Goal: Contribute content: Add original content to the website for others to see

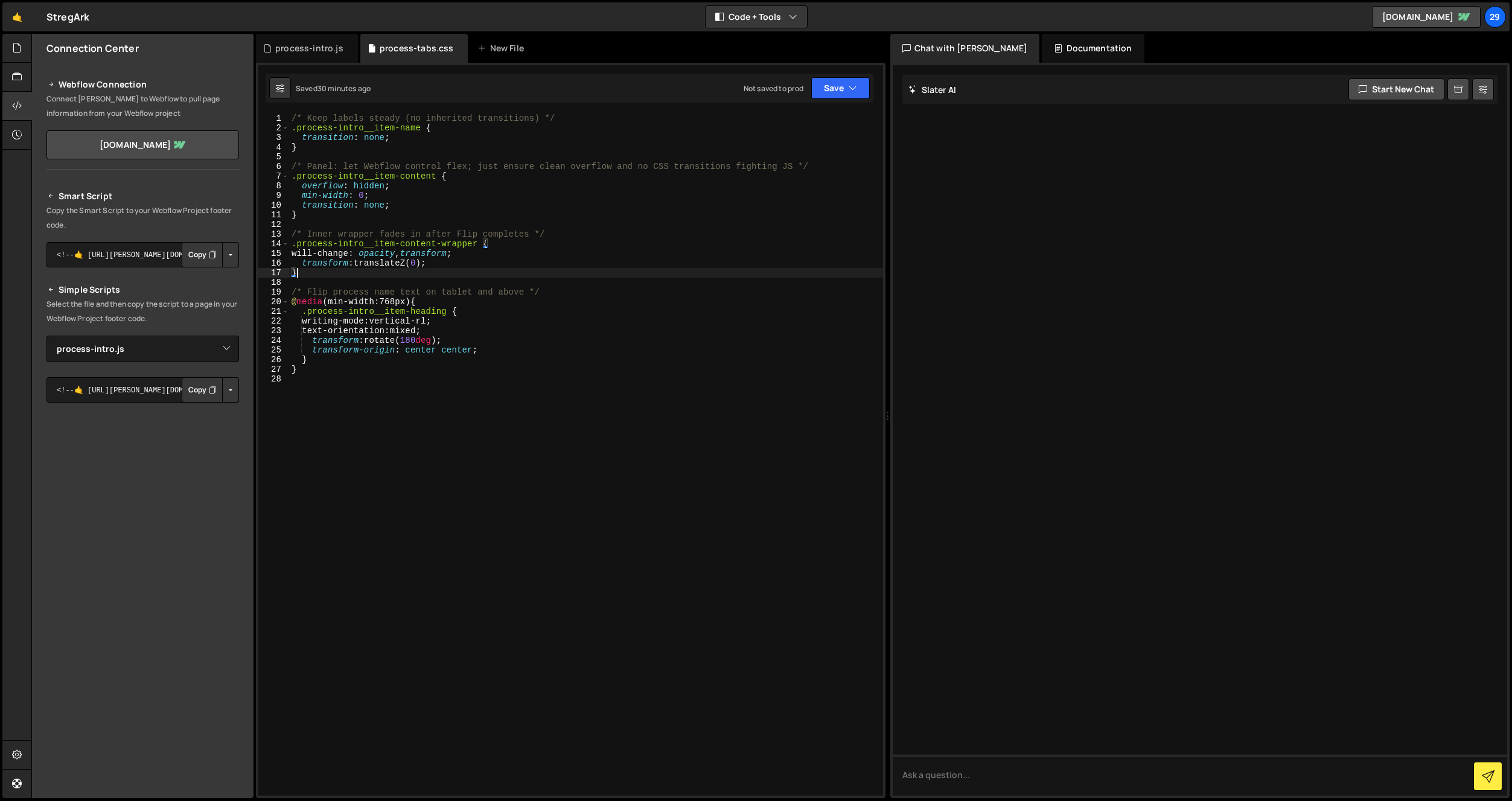
select select "47289"
click at [313, 37] on div "process-intro.js" at bounding box center [306, 48] width 102 height 29
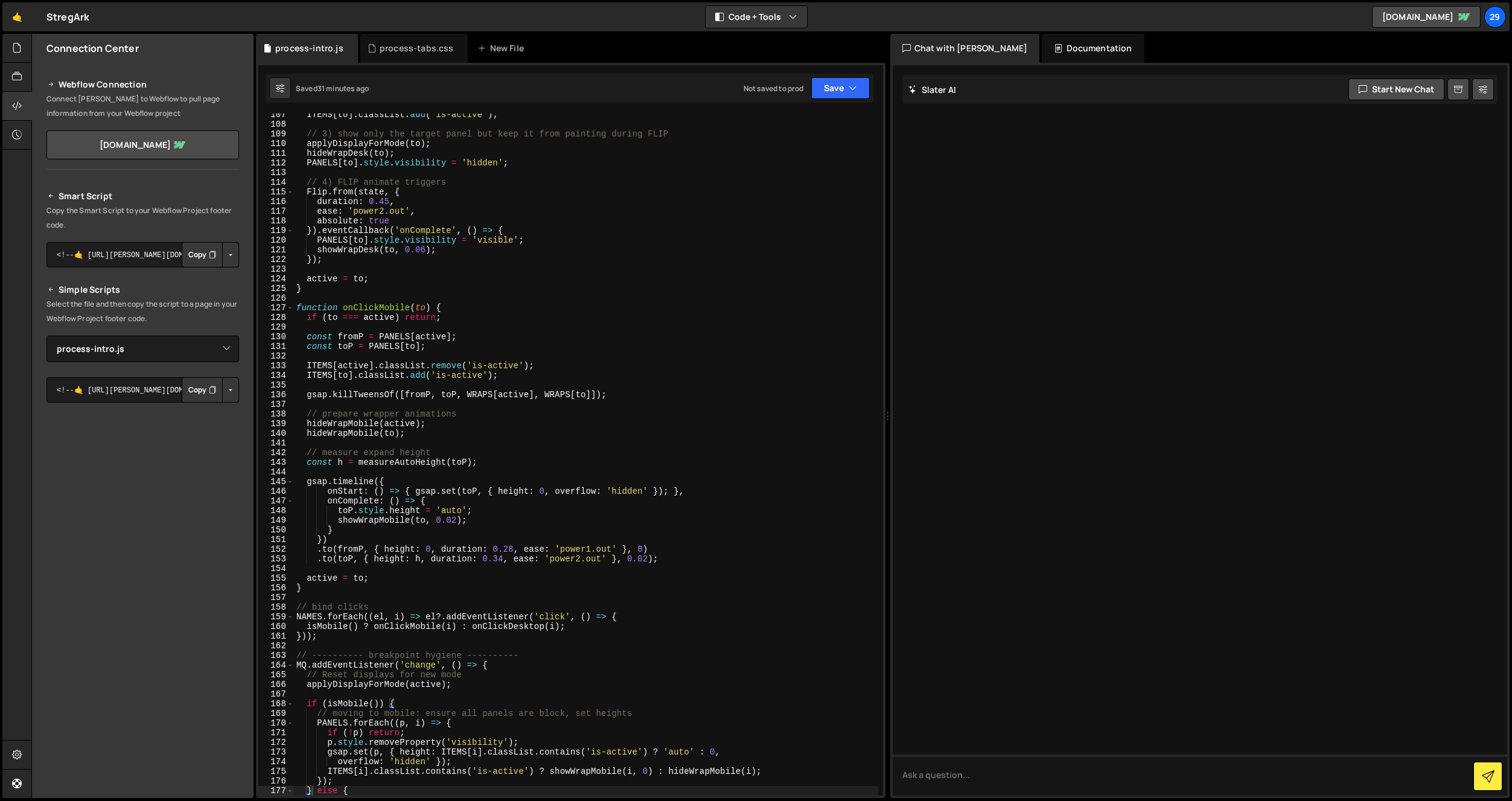
click at [363, 273] on div "ITEMS [ to ] . classList . add ( 'is-active' ) ; // 3) show only the target pan…" at bounding box center [586, 461] width 584 height 702
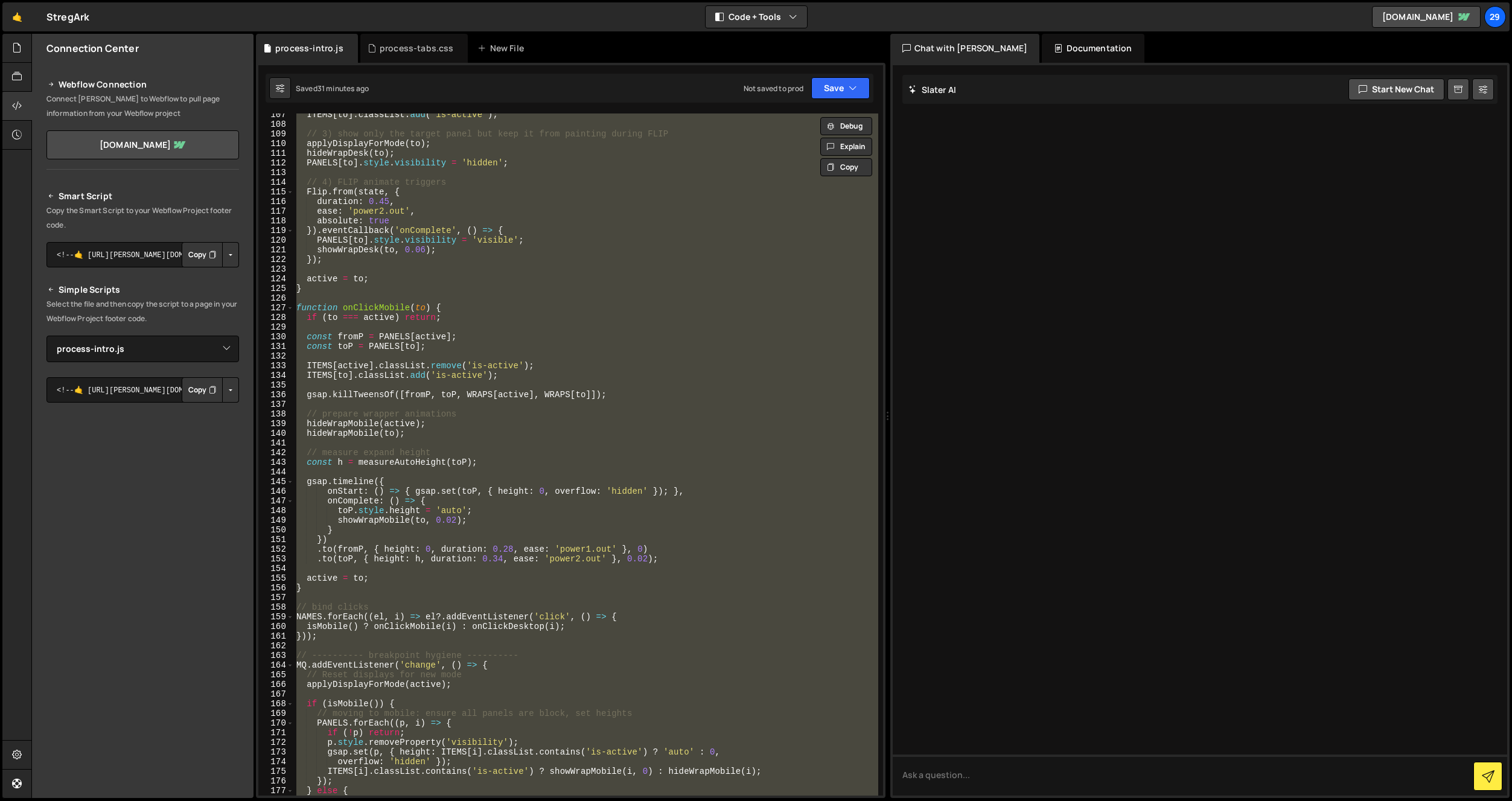
paste textarea
type textarea "});"
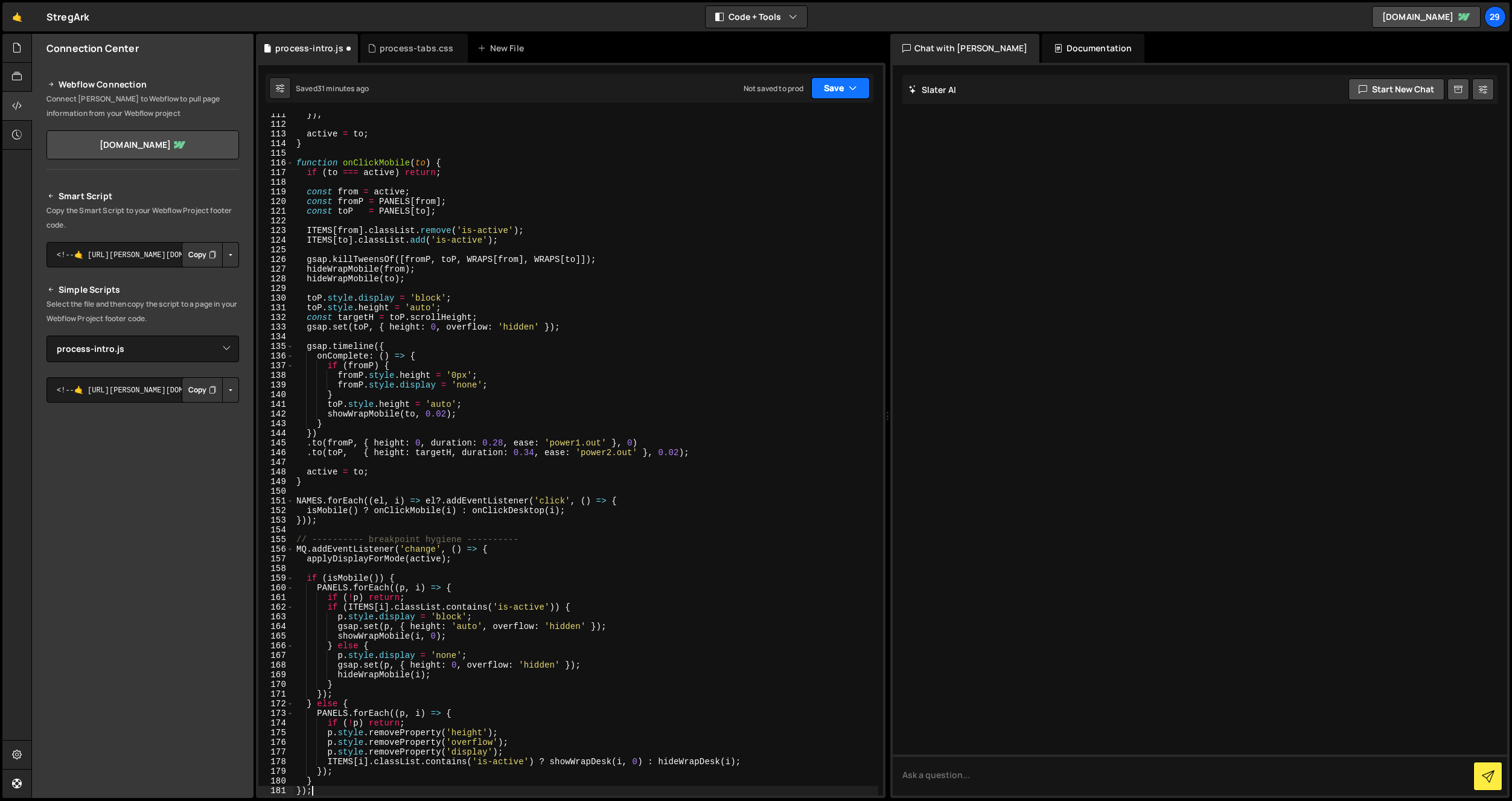
click at [844, 87] on button "Save" at bounding box center [841, 88] width 59 height 21
click at [786, 125] on div "Saved 31 minutes ago" at bounding box center [800, 131] width 126 height 14
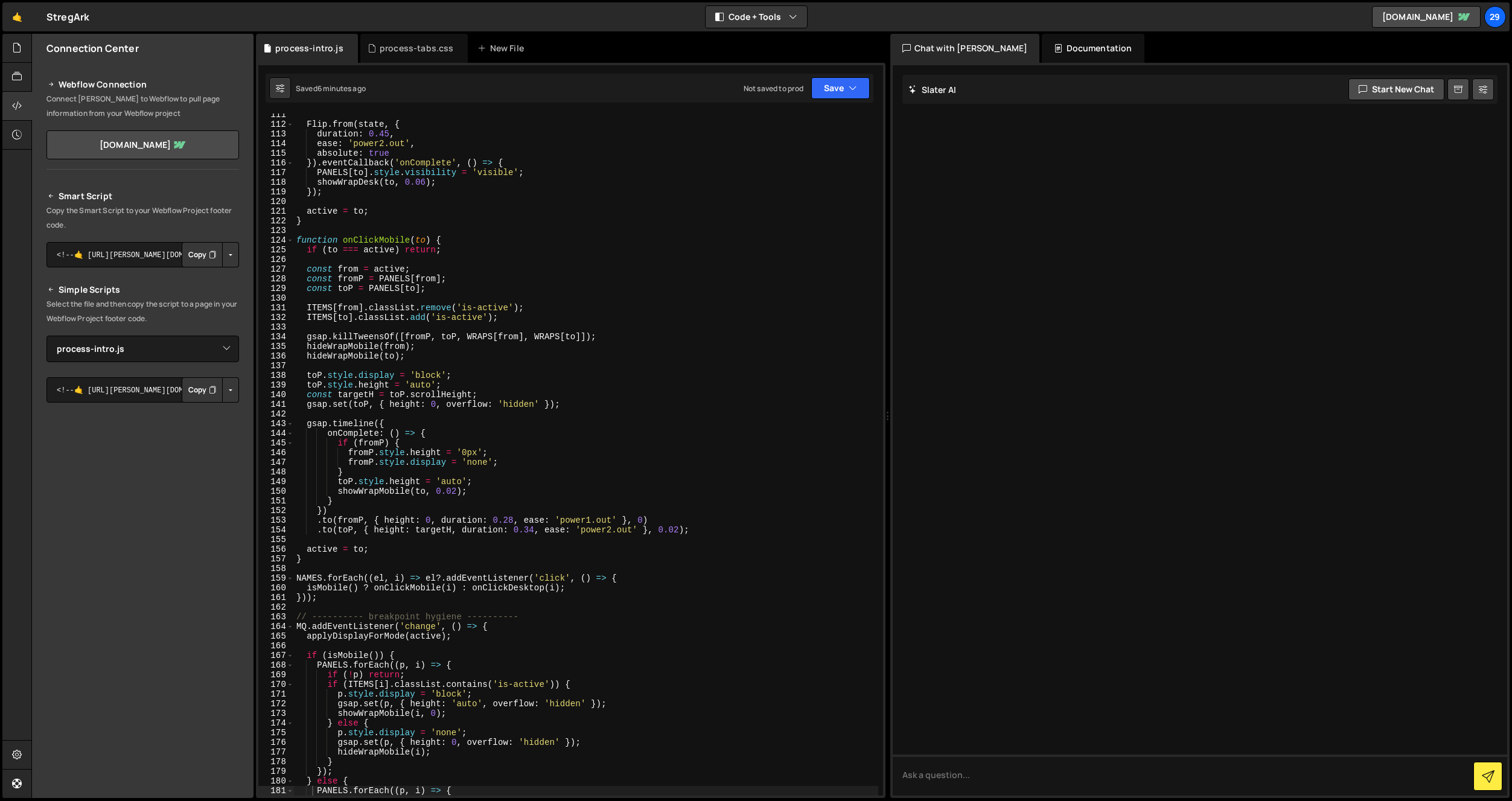
scroll to position [1067, 0]
drag, startPoint x: 482, startPoint y: 415, endPoint x: 490, endPoint y: 422, distance: 10.6
click at [483, 416] on div "Flip . from ( state , { duration : 0.45 , ease : 'power2.out' , absolute : true…" at bounding box center [586, 461] width 584 height 702
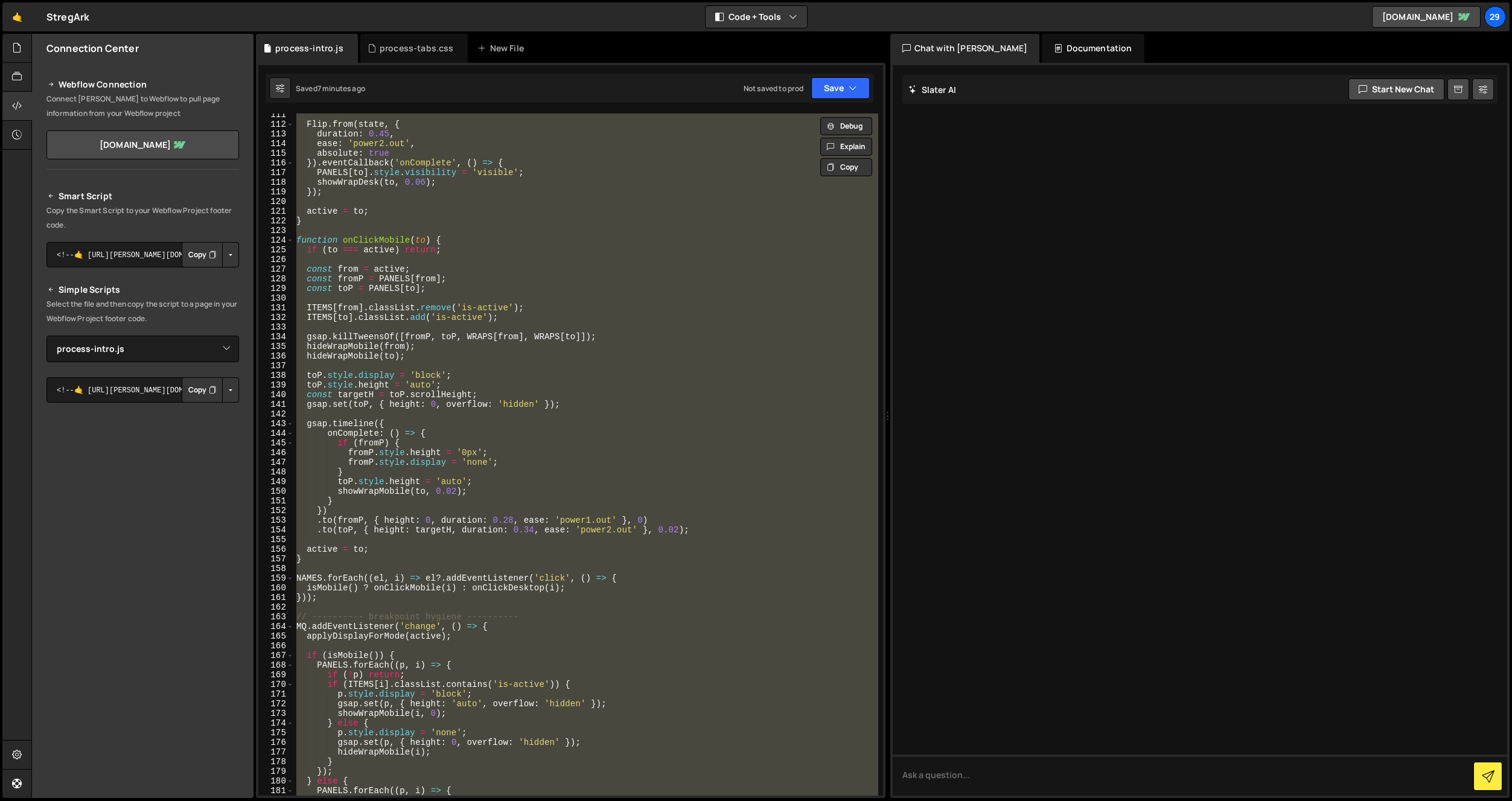
paste textarea
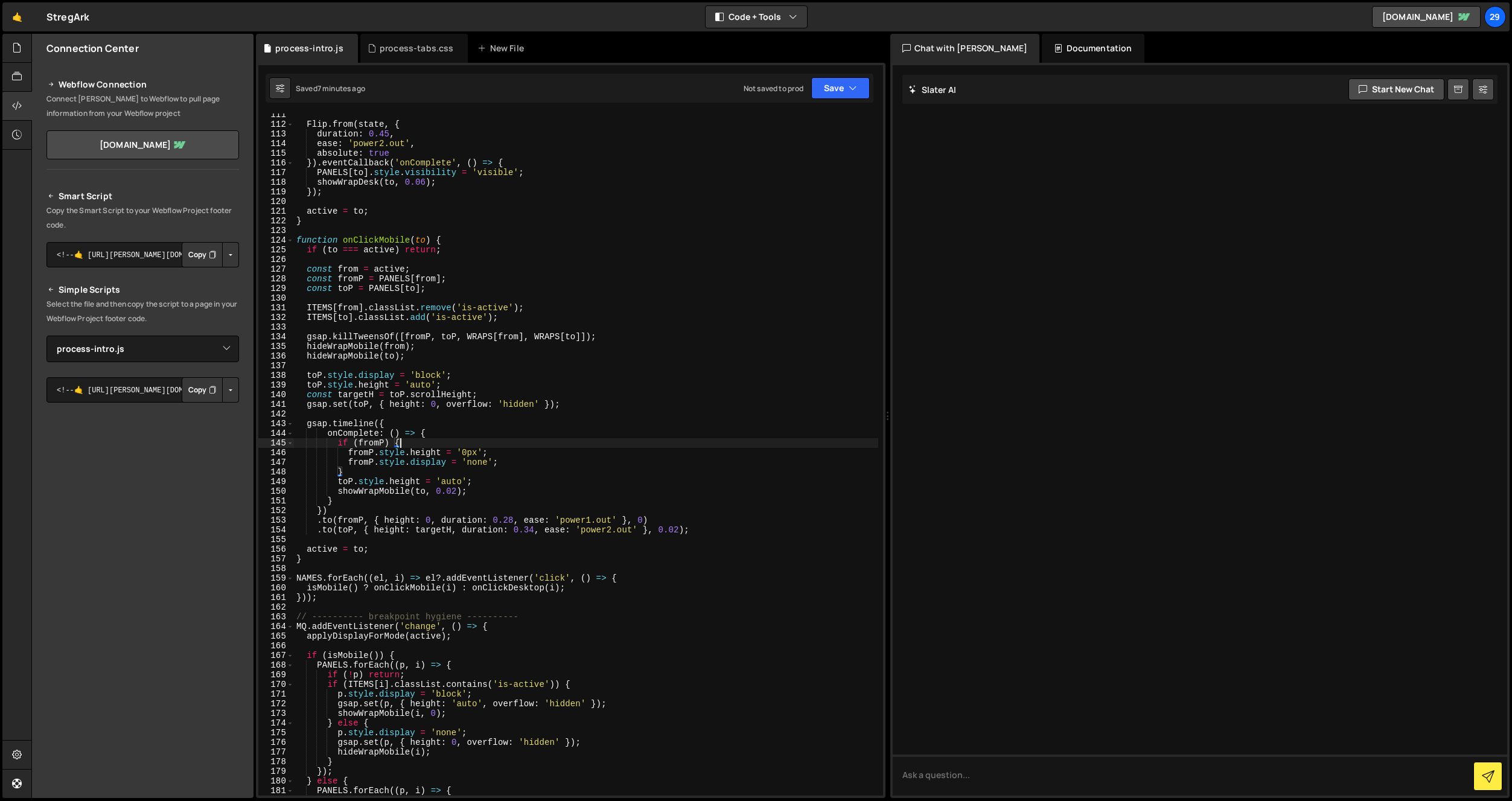
click at [497, 439] on div "Flip . from ( state , { duration : 0.45 , ease : 'power2.out' , absolute : true…" at bounding box center [586, 461] width 584 height 702
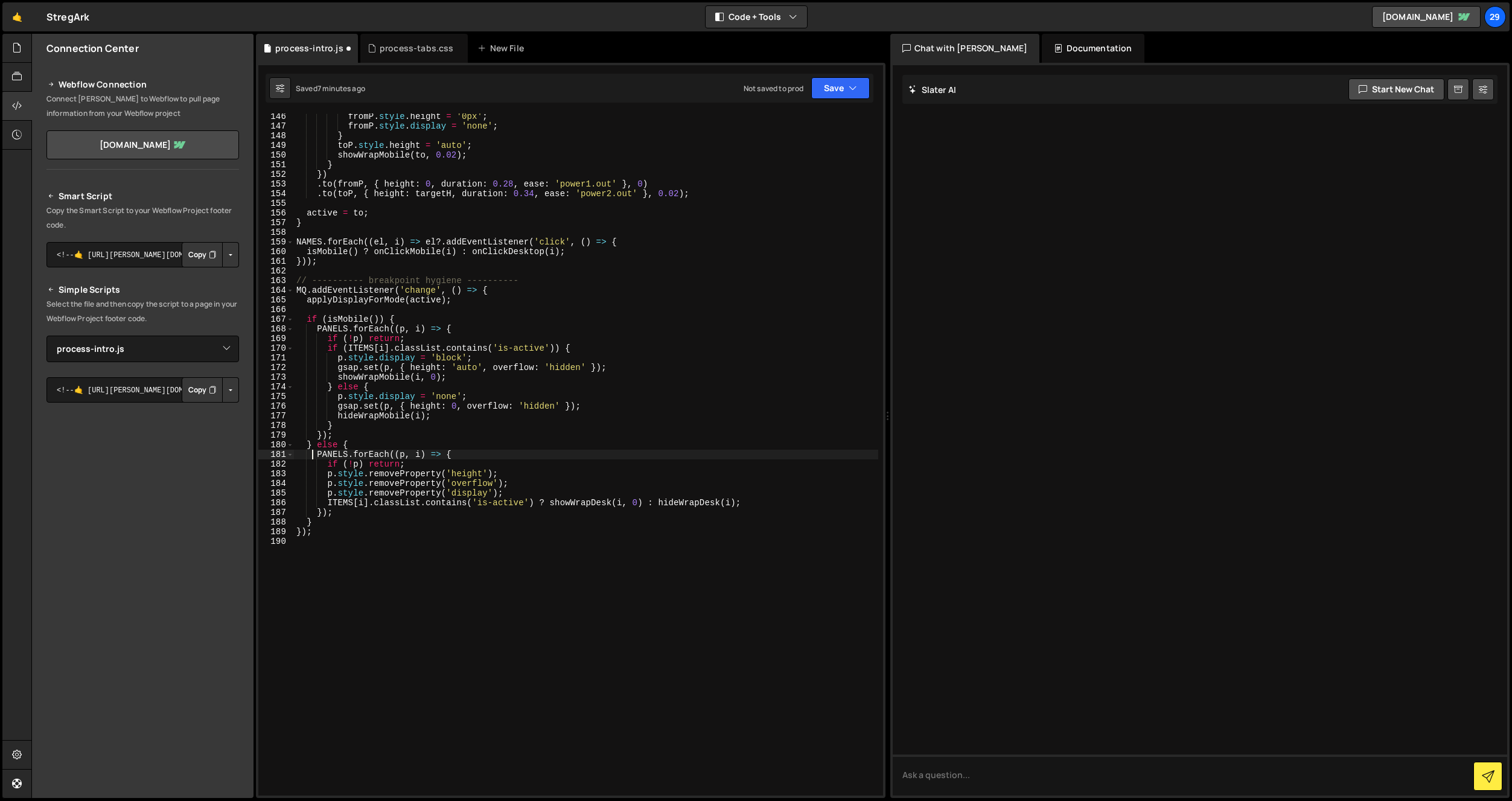
scroll to position [1402, 0]
type textarea "});"
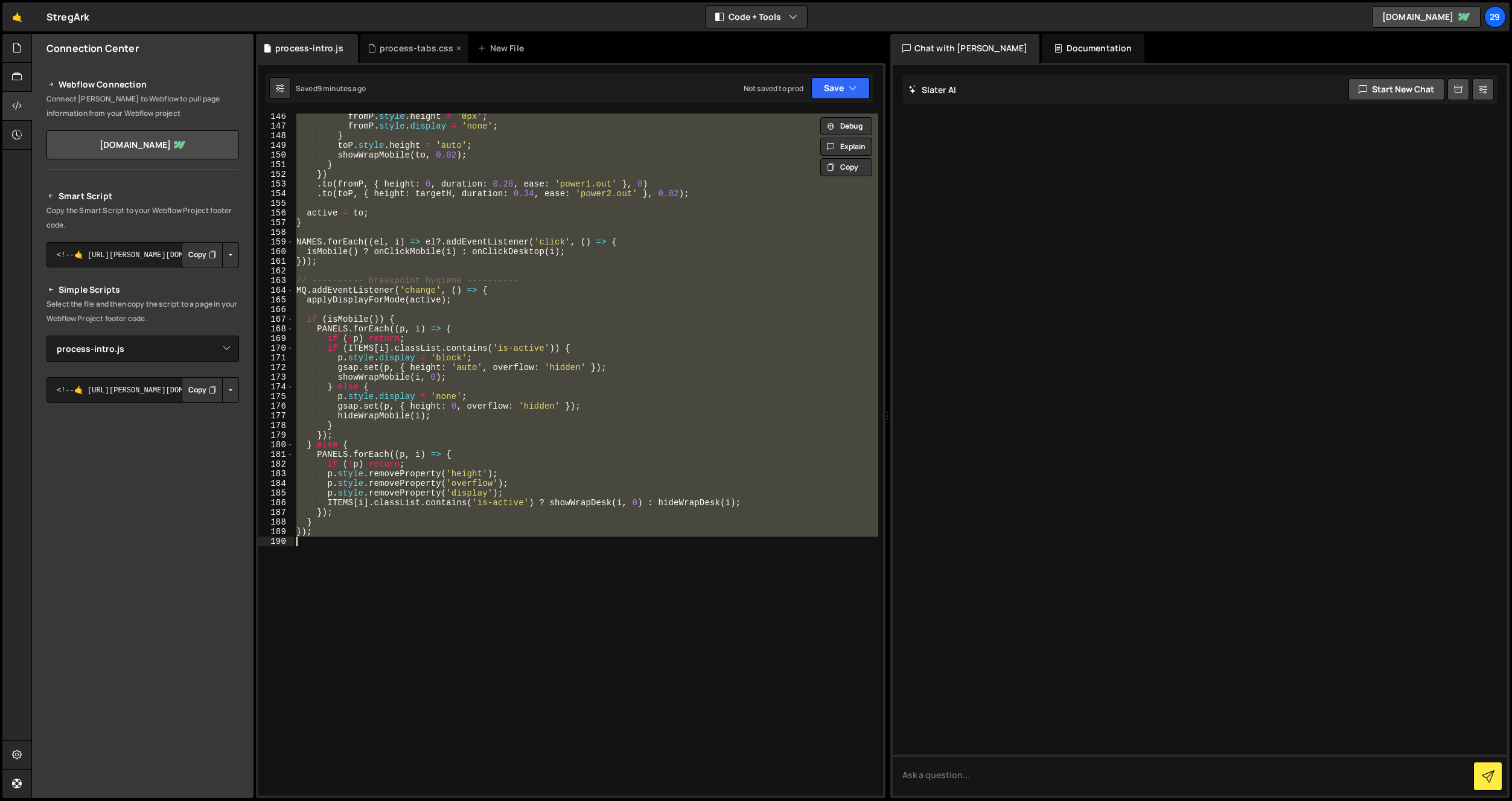
click at [408, 46] on div "process-tabs.css" at bounding box center [416, 48] width 74 height 12
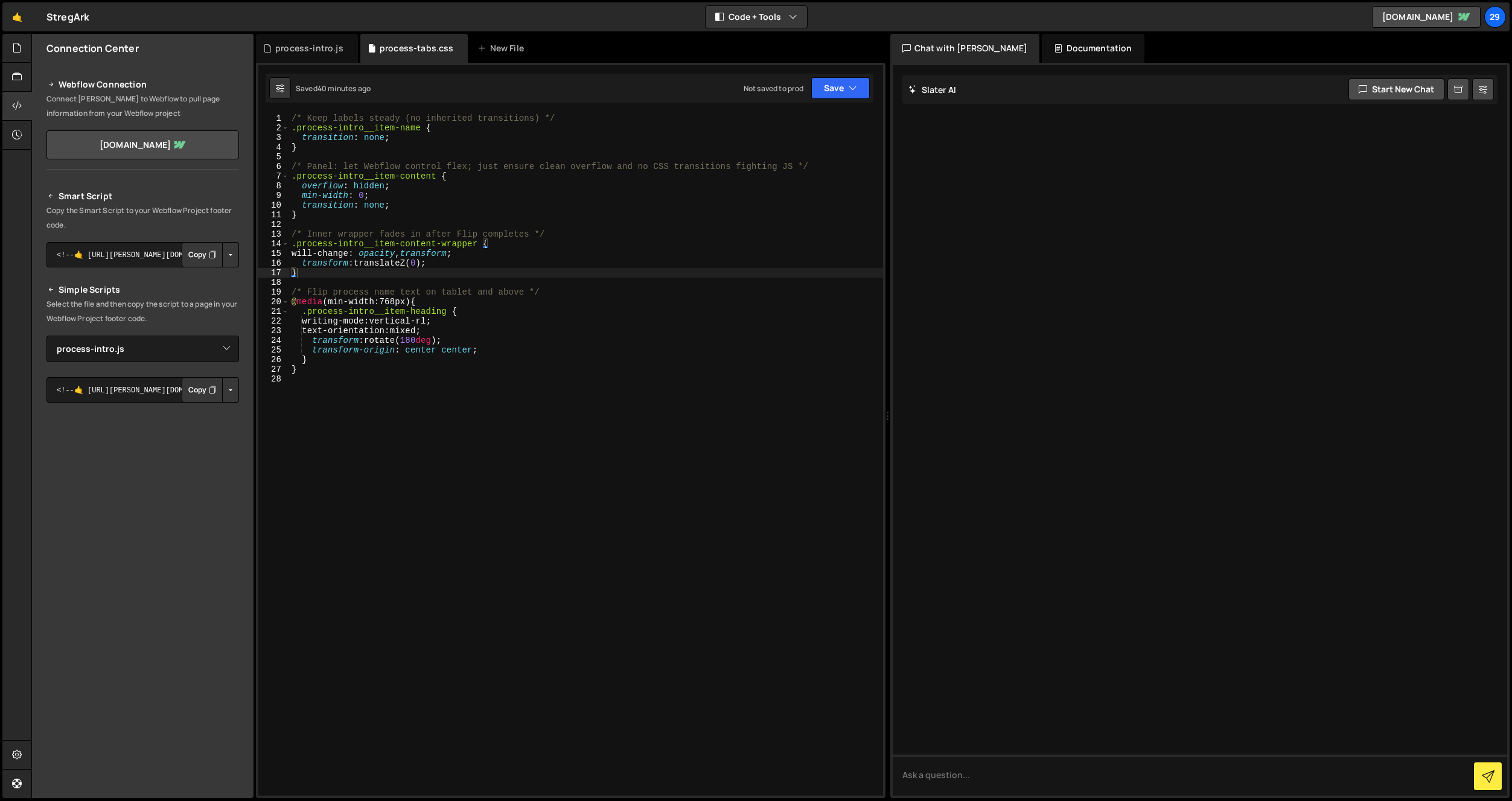
click at [427, 250] on div "/* Keep labels steady (no inherited transitions) */ .process-intro__item-name {…" at bounding box center [586, 464] width 594 height 702
type textarea "}"
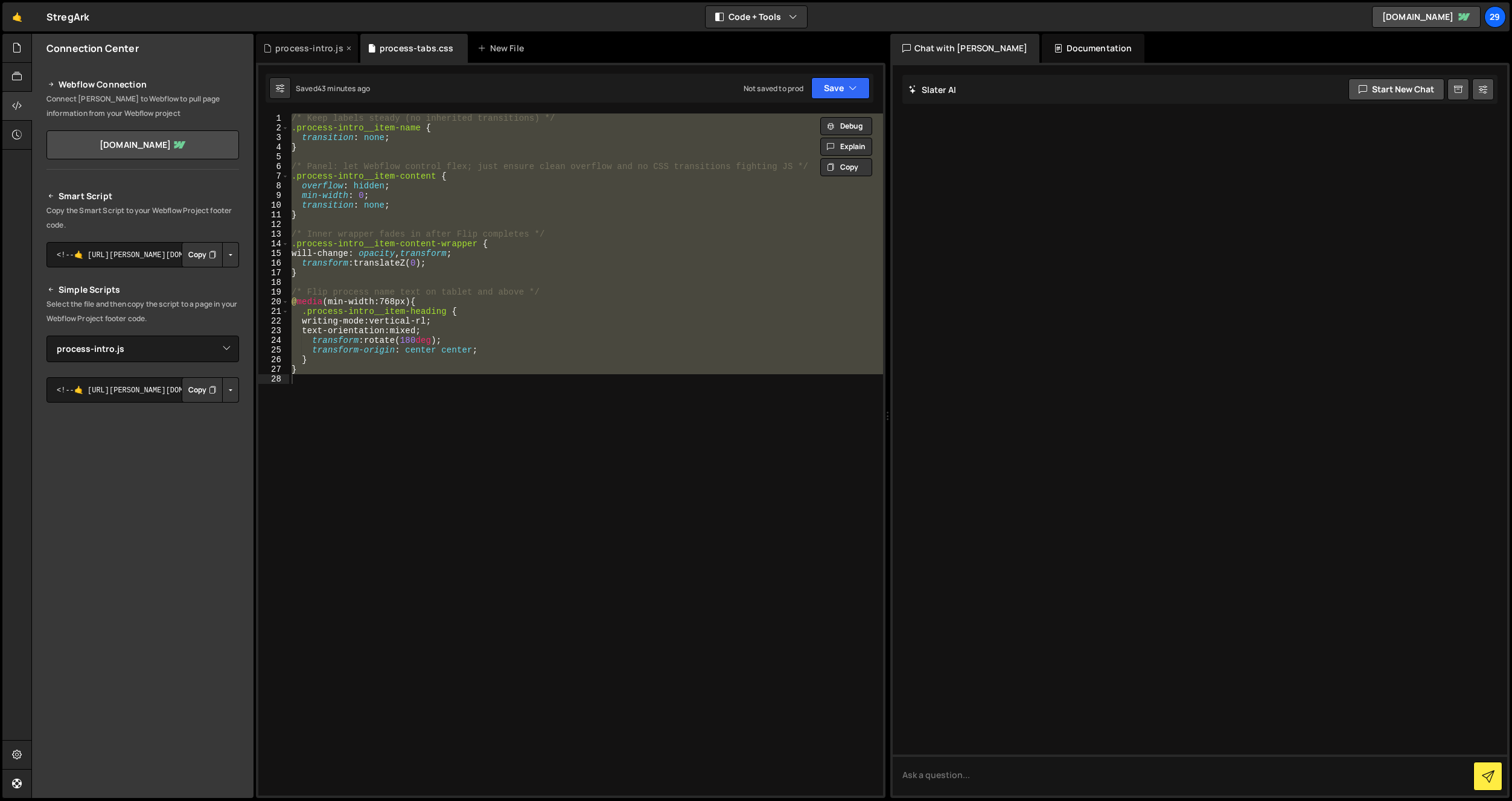
click at [307, 51] on div "process-intro.js" at bounding box center [309, 48] width 69 height 12
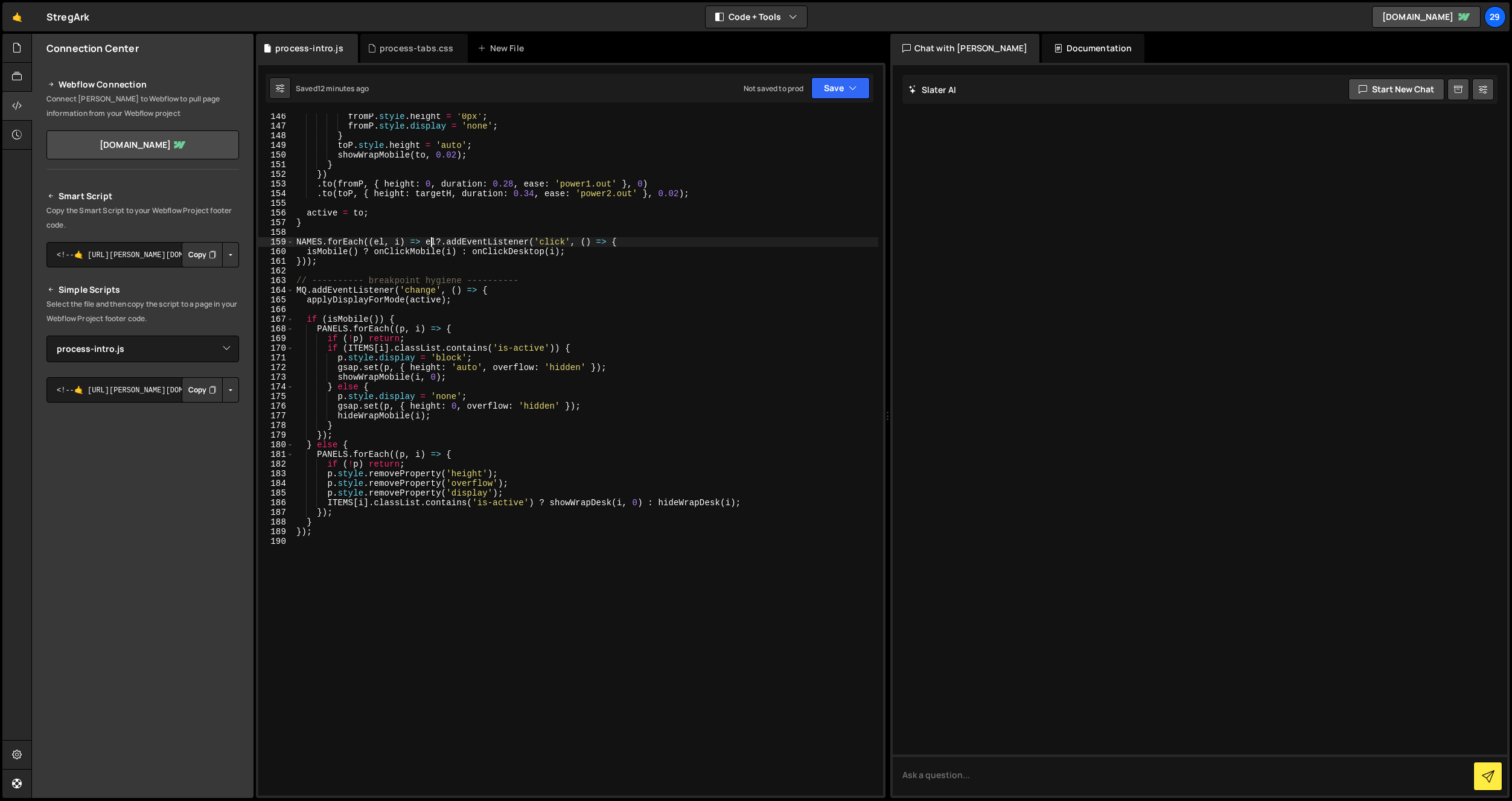
click at [430, 242] on div "fromP . style . height = '0px' ; fromP . style . display = 'none' ; } toP . sty…" at bounding box center [586, 462] width 584 height 702
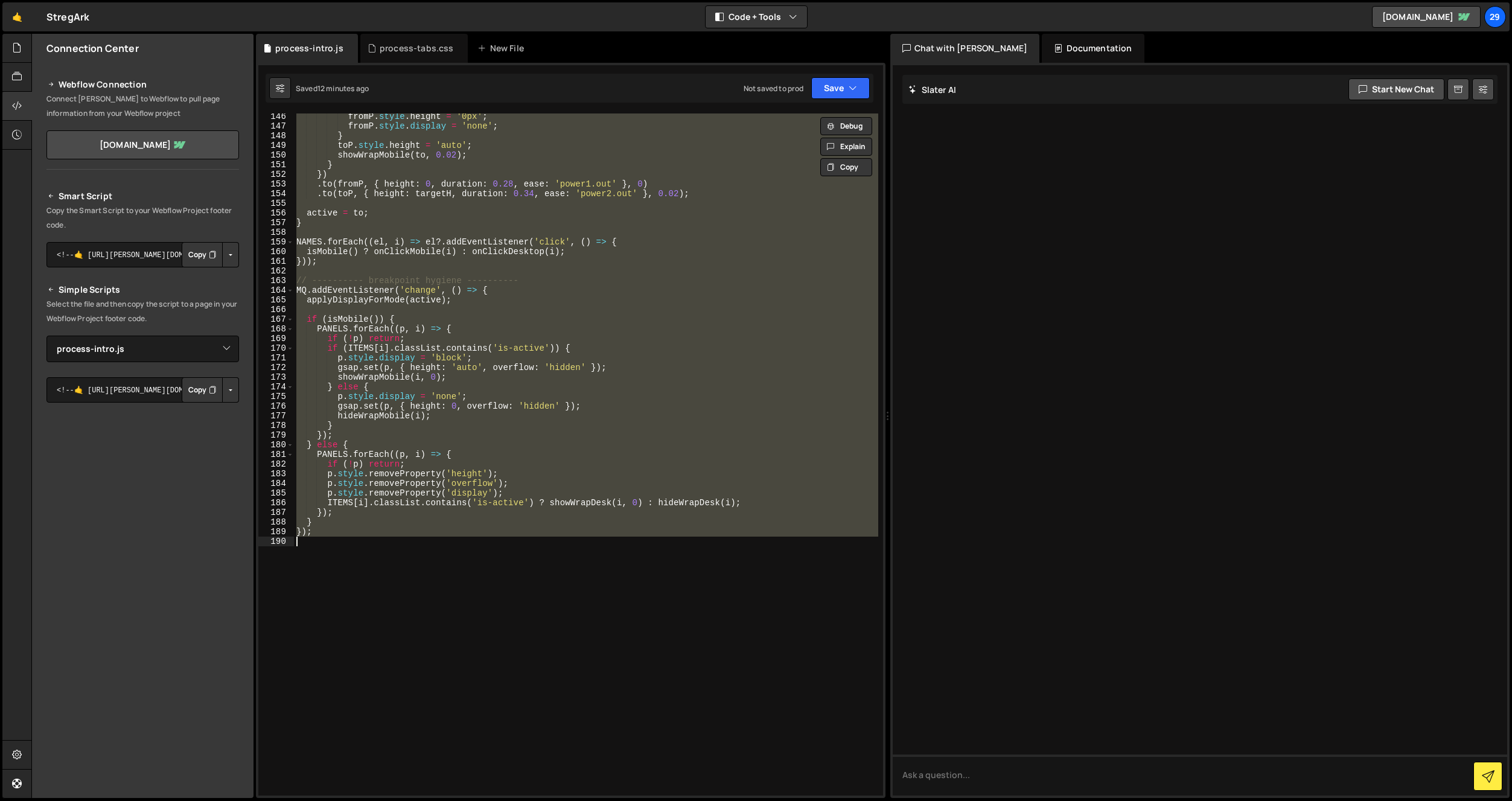
paste textarea
type textarea "});"
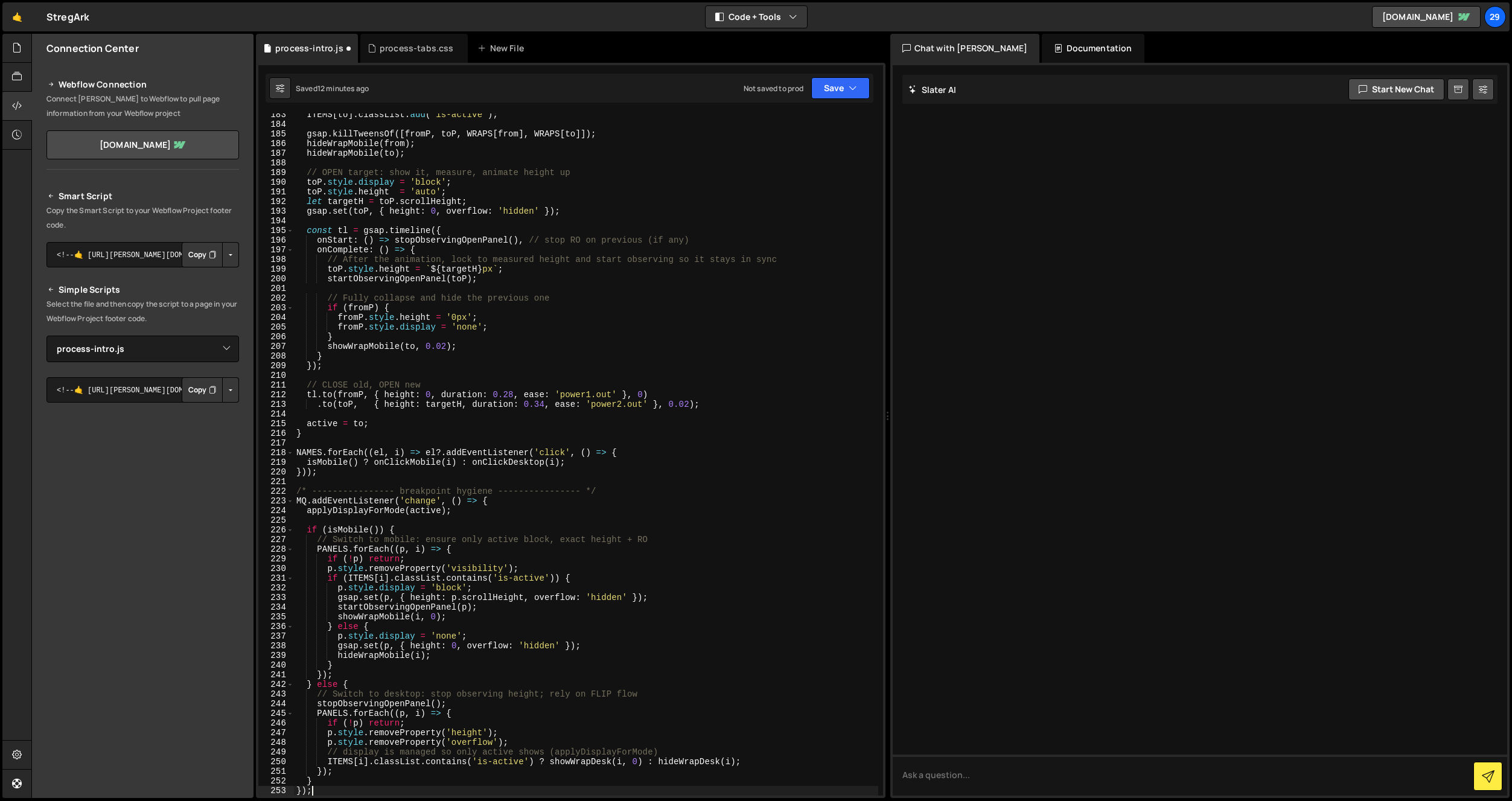
scroll to position [1781, 0]
click at [829, 91] on button "Save" at bounding box center [841, 88] width 59 height 21
click at [782, 128] on div "12 minutes ago" at bounding box center [783, 131] width 50 height 11
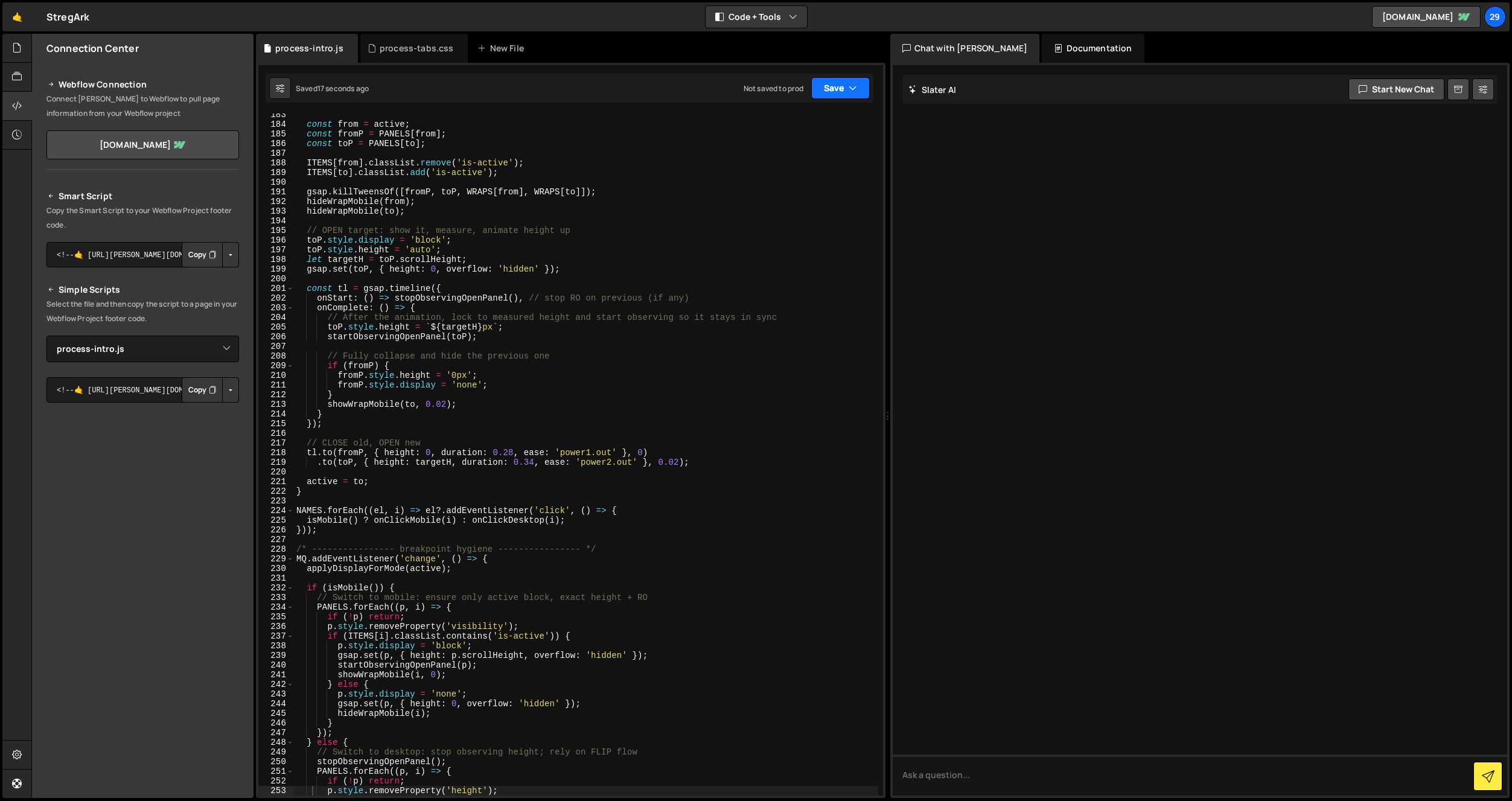
click at [831, 86] on button "Save" at bounding box center [841, 88] width 59 height 21
click at [804, 124] on div "Saved 17 seconds ago" at bounding box center [800, 131] width 126 height 14
